Goal: Navigation & Orientation: Find specific page/section

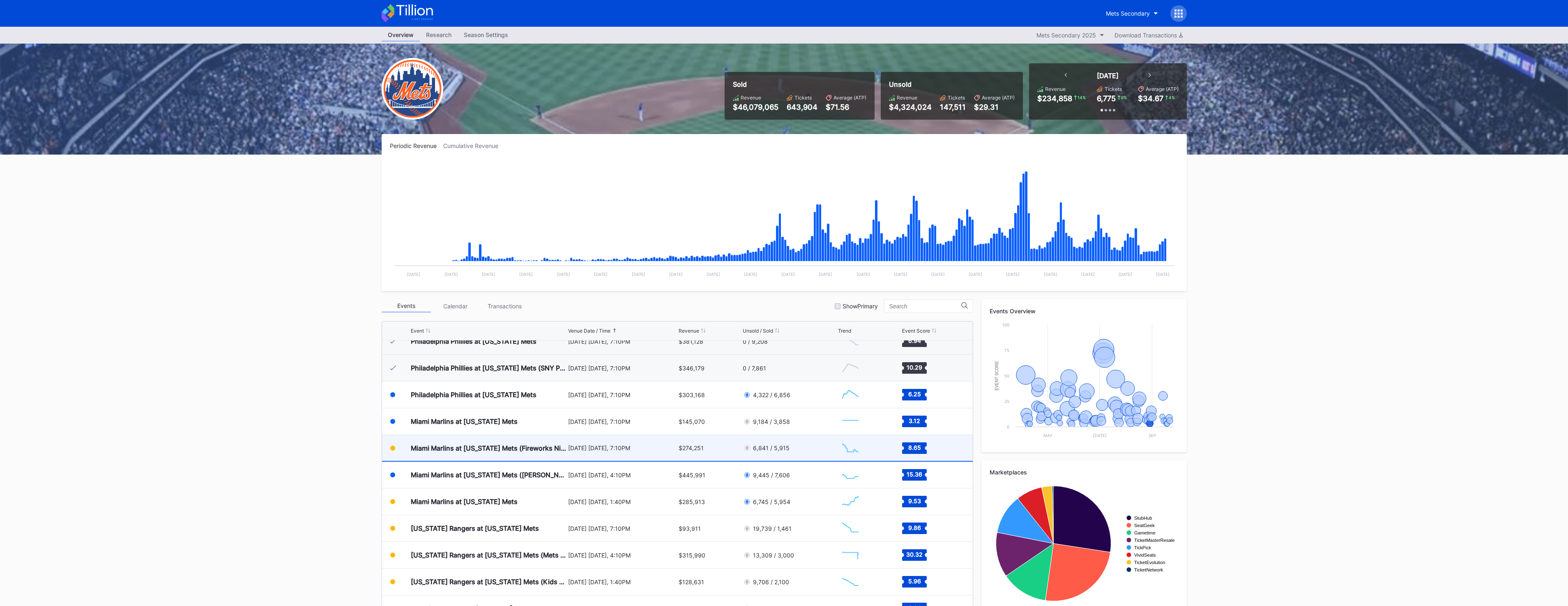
scroll to position [1681, 0]
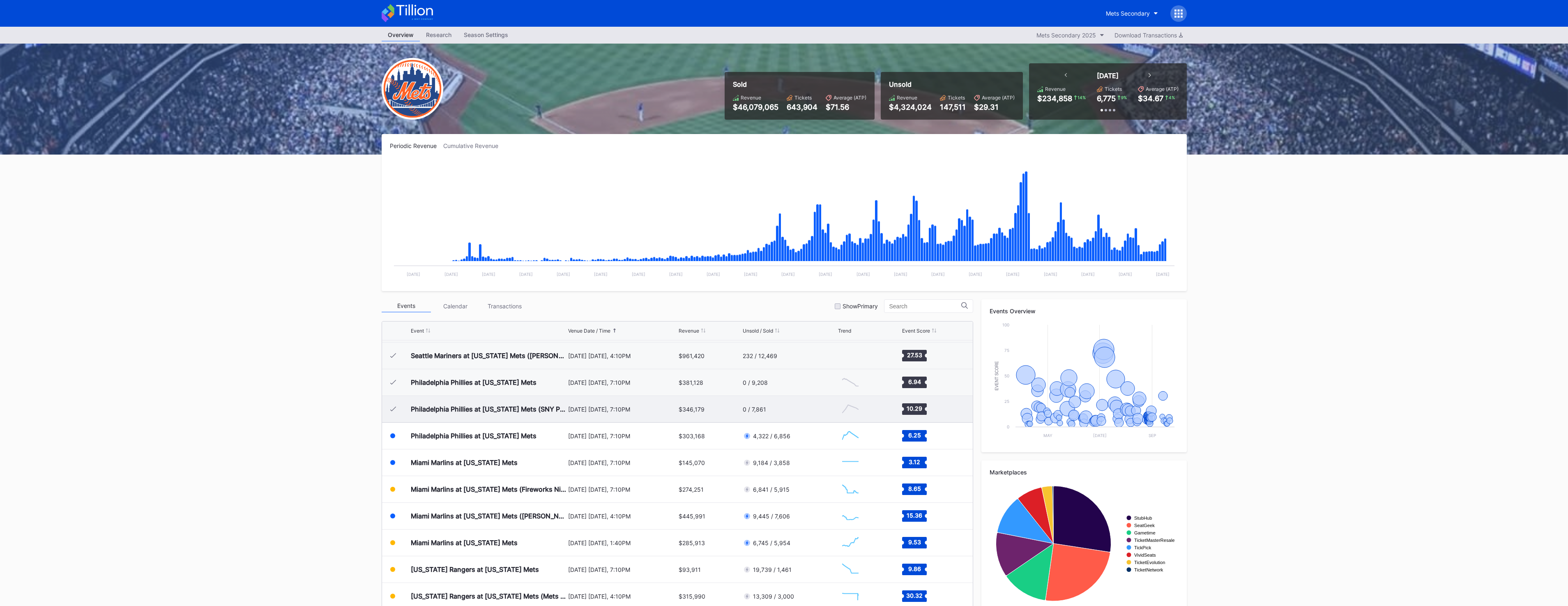
click at [713, 409] on div "$346,179" at bounding box center [710, 409] width 62 height 26
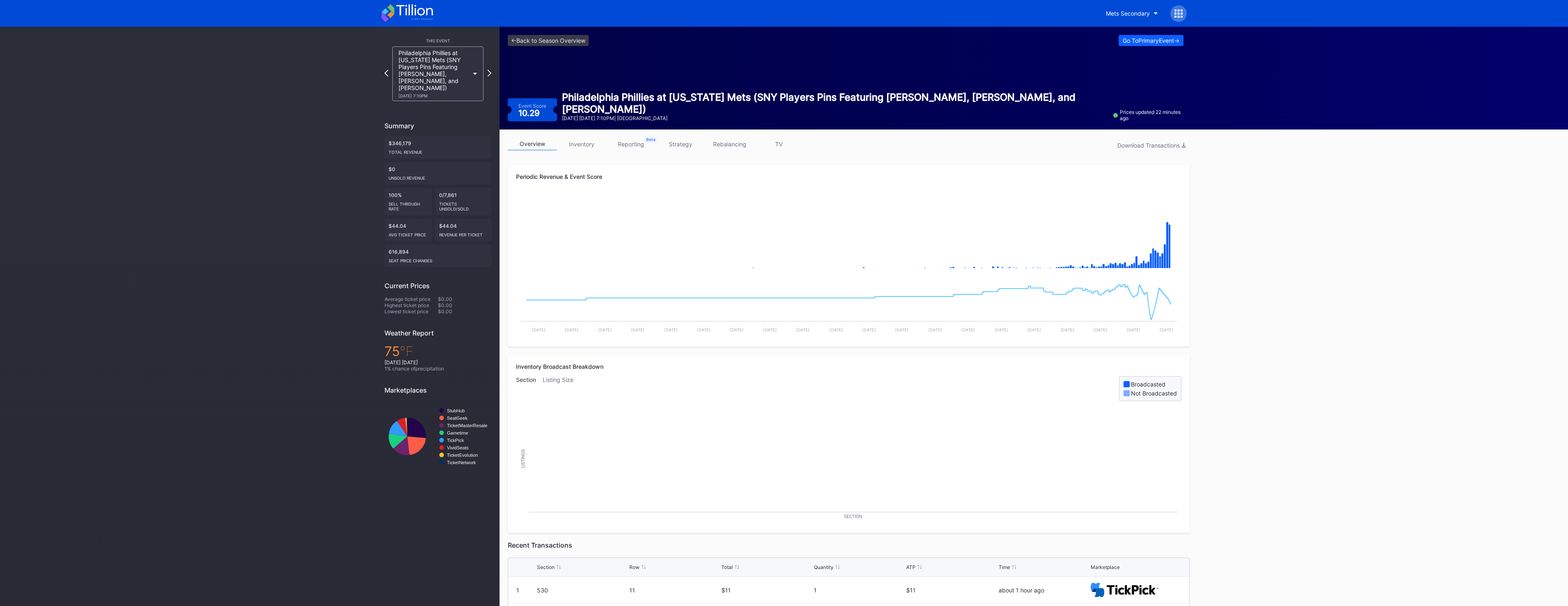
click at [447, 70] on div "Philadelphia Phillies at New York Mets (SNY Players Pins Featuring Gary, Keith,…" at bounding box center [434, 74] width 71 height 49
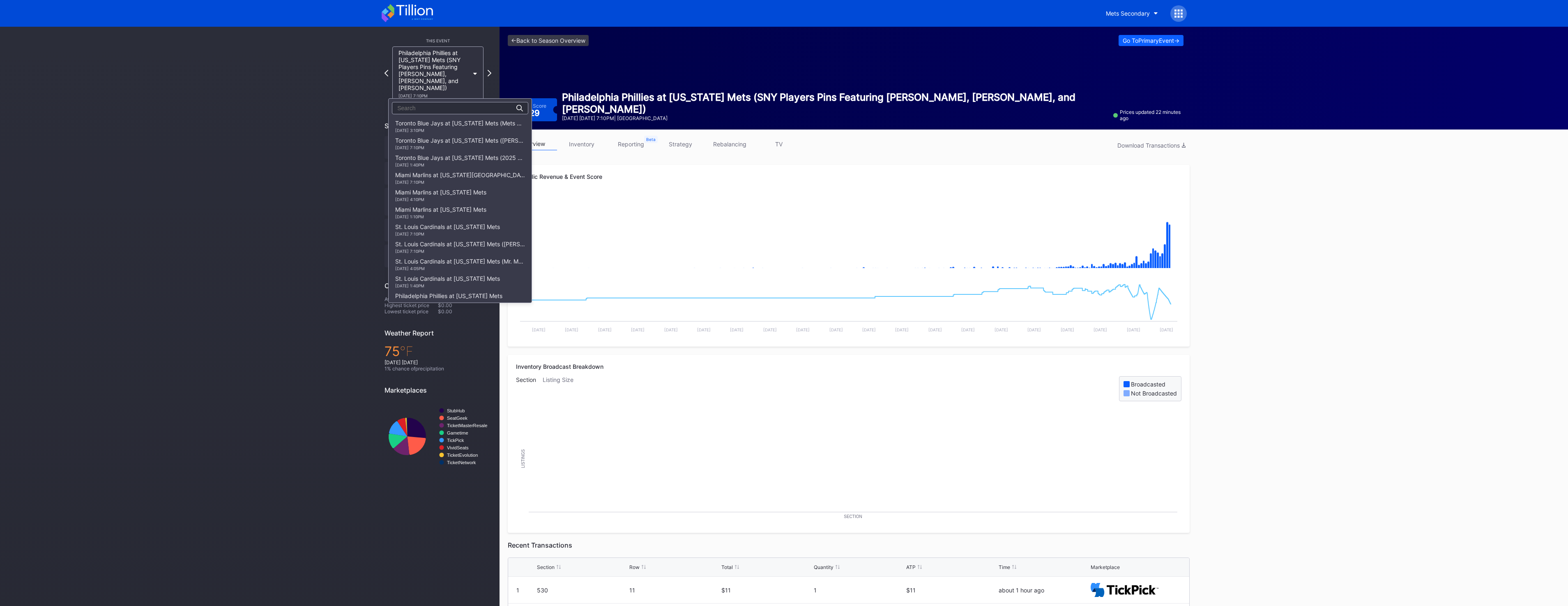
scroll to position [1122, 0]
click at [438, 183] on div "8/29 Friday 7:10PM" at bounding box center [460, 182] width 130 height 5
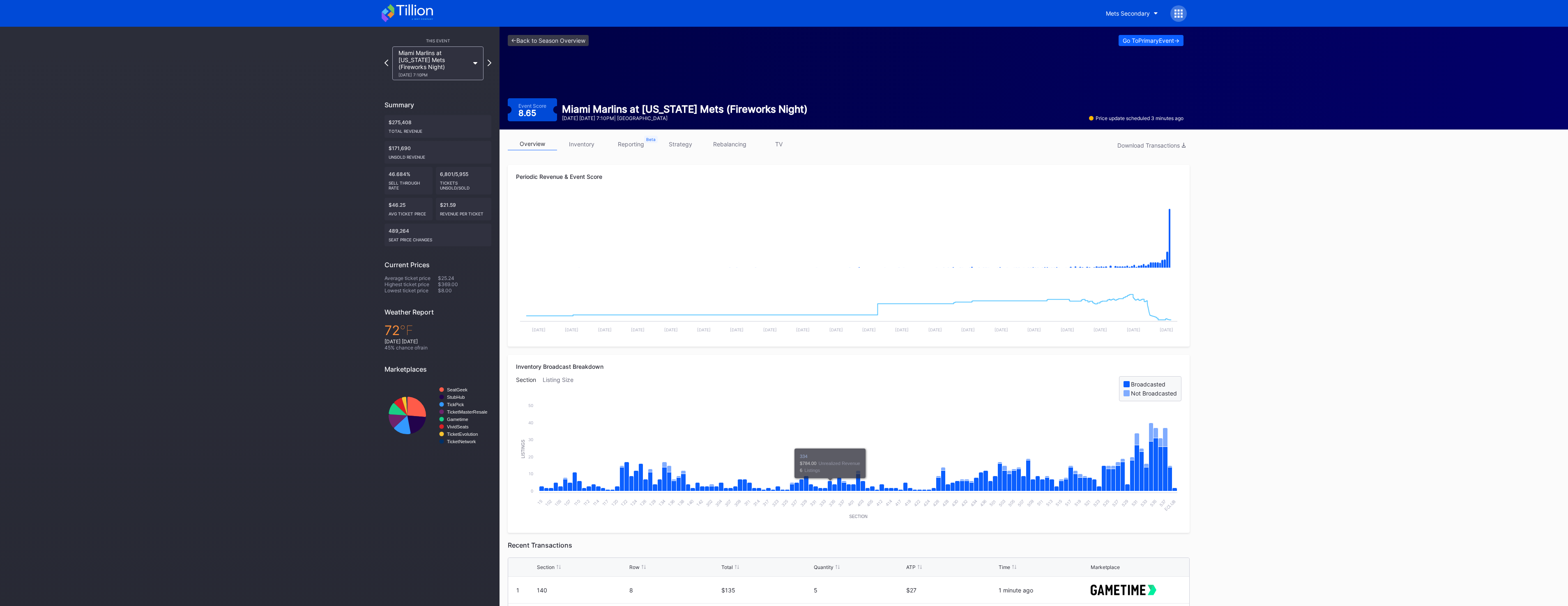
click at [443, 76] on div "8/29 Friday 7:10PM" at bounding box center [434, 75] width 71 height 5
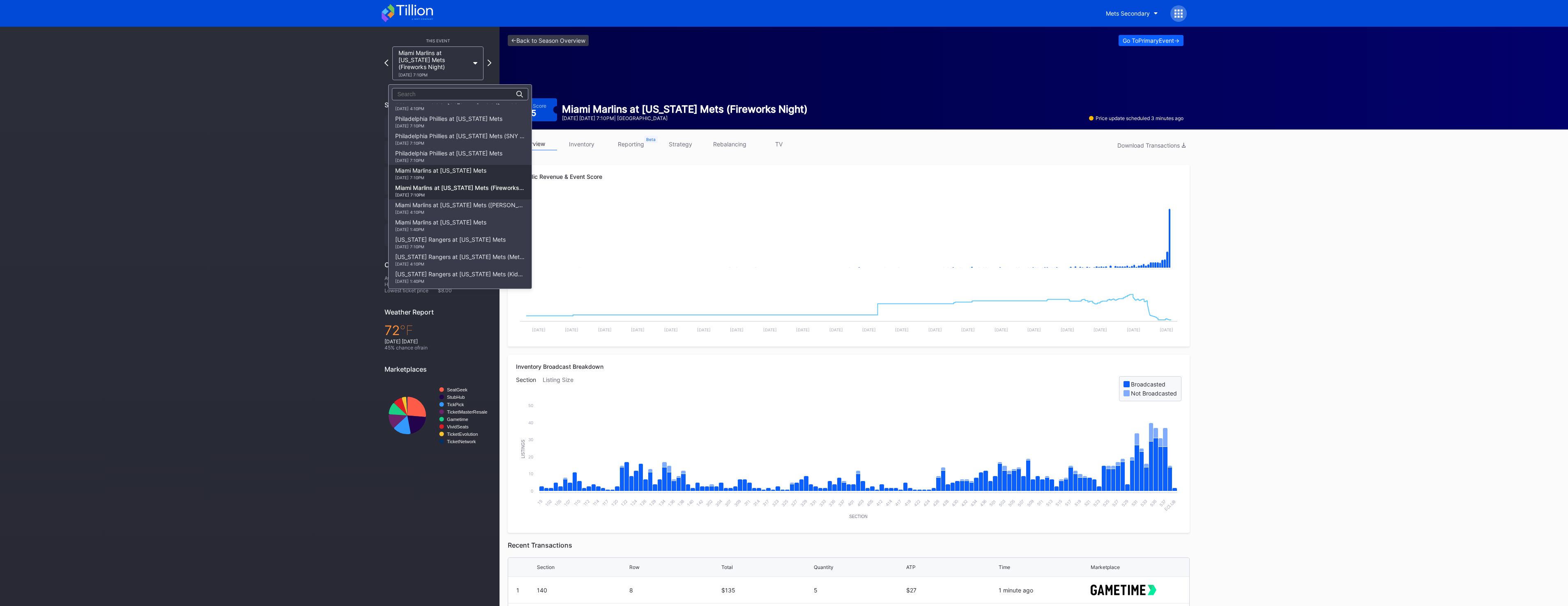
scroll to position [1091, 0]
click at [434, 146] on div "[DATE] 7:10PM" at bounding box center [460, 147] width 130 height 5
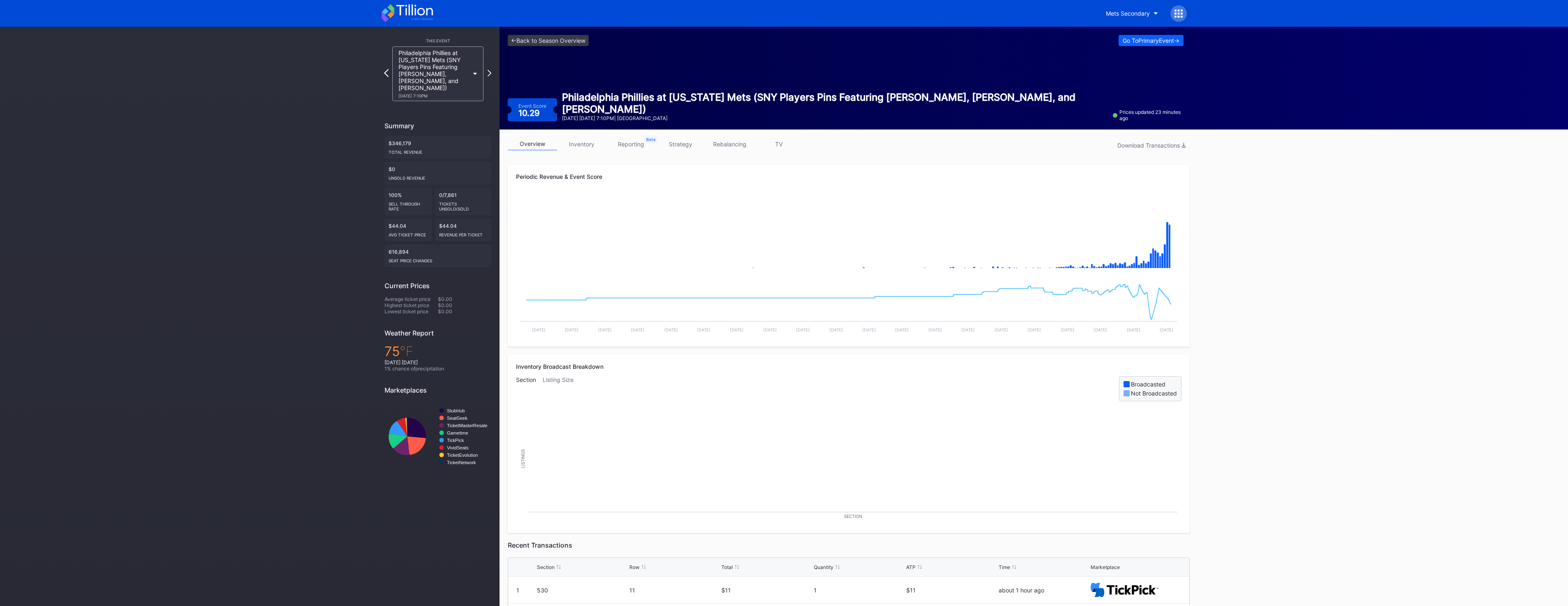
click at [386, 69] on icon at bounding box center [386, 72] width 4 height 8
